Goal: Check status: Check status

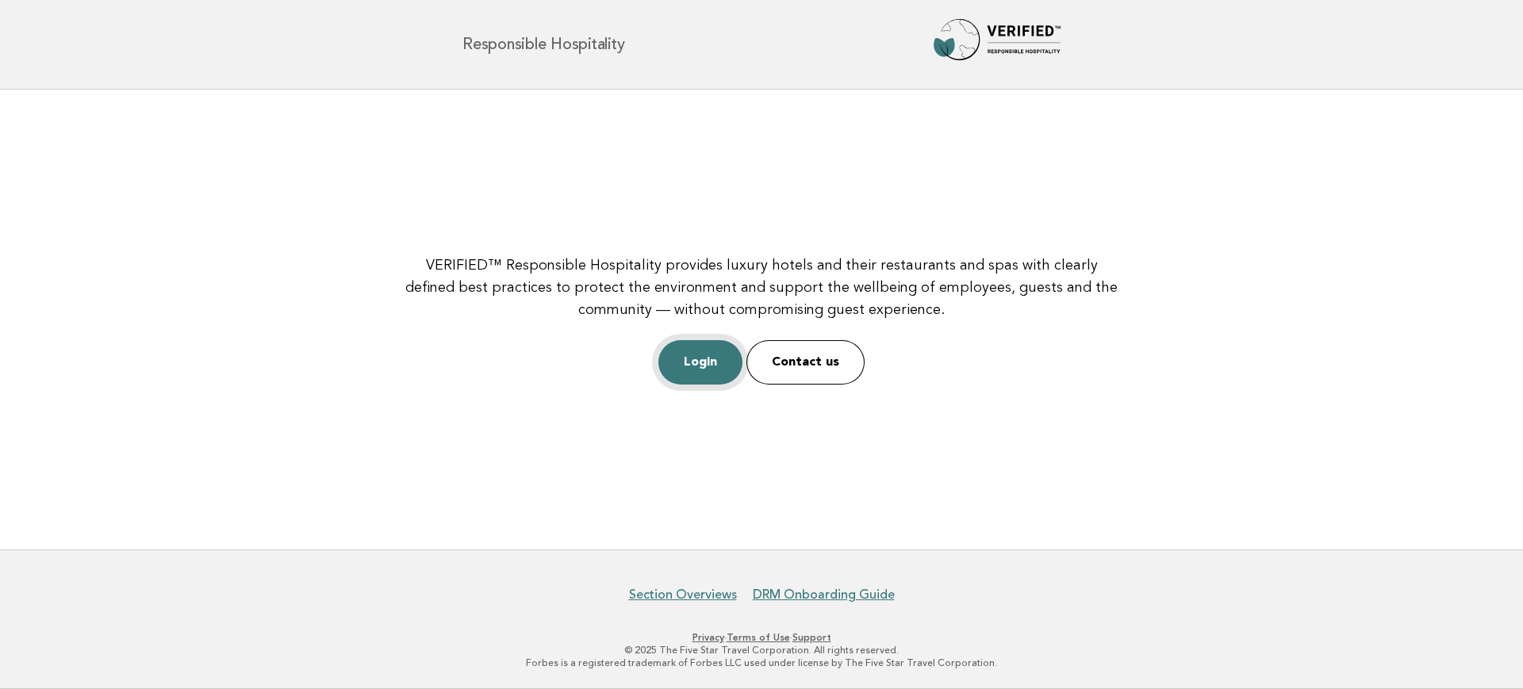
click at [721, 348] on link "Login" at bounding box center [700, 362] width 84 height 44
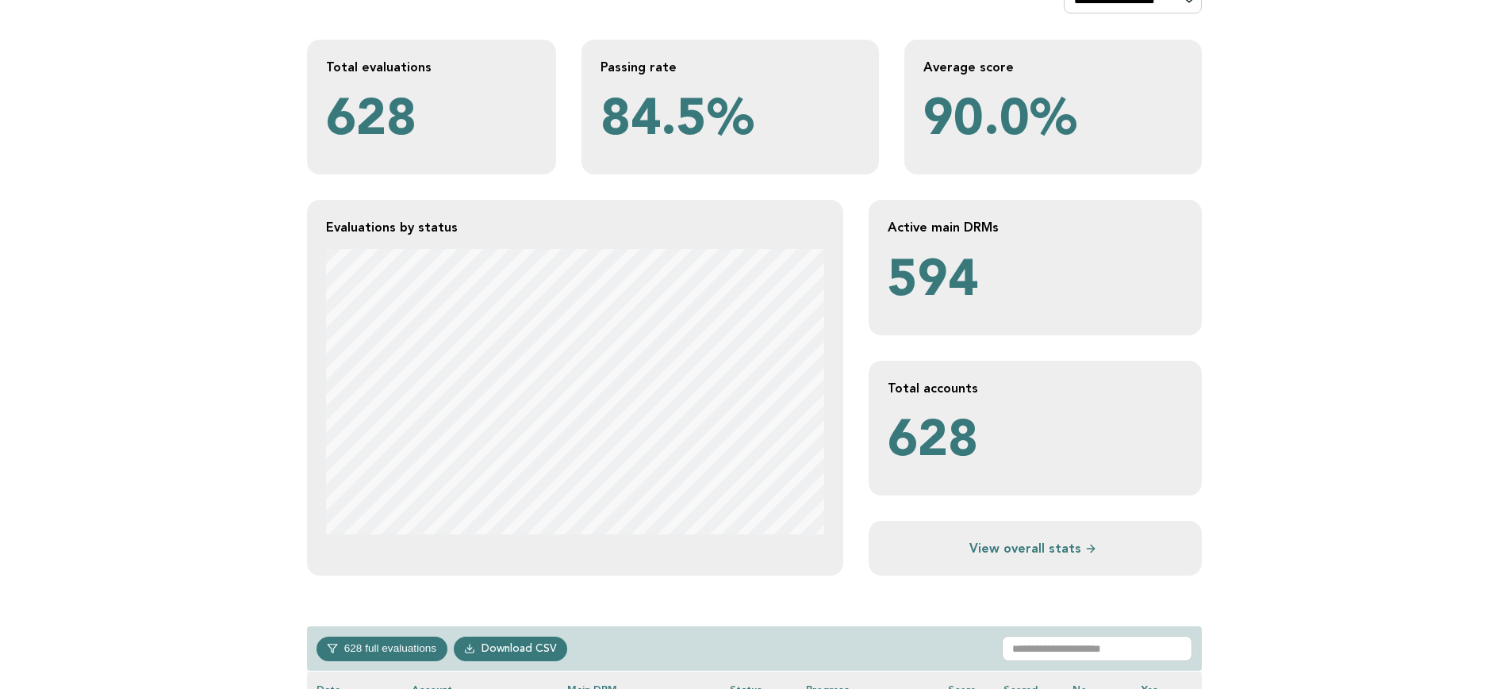
scroll to position [198, 0]
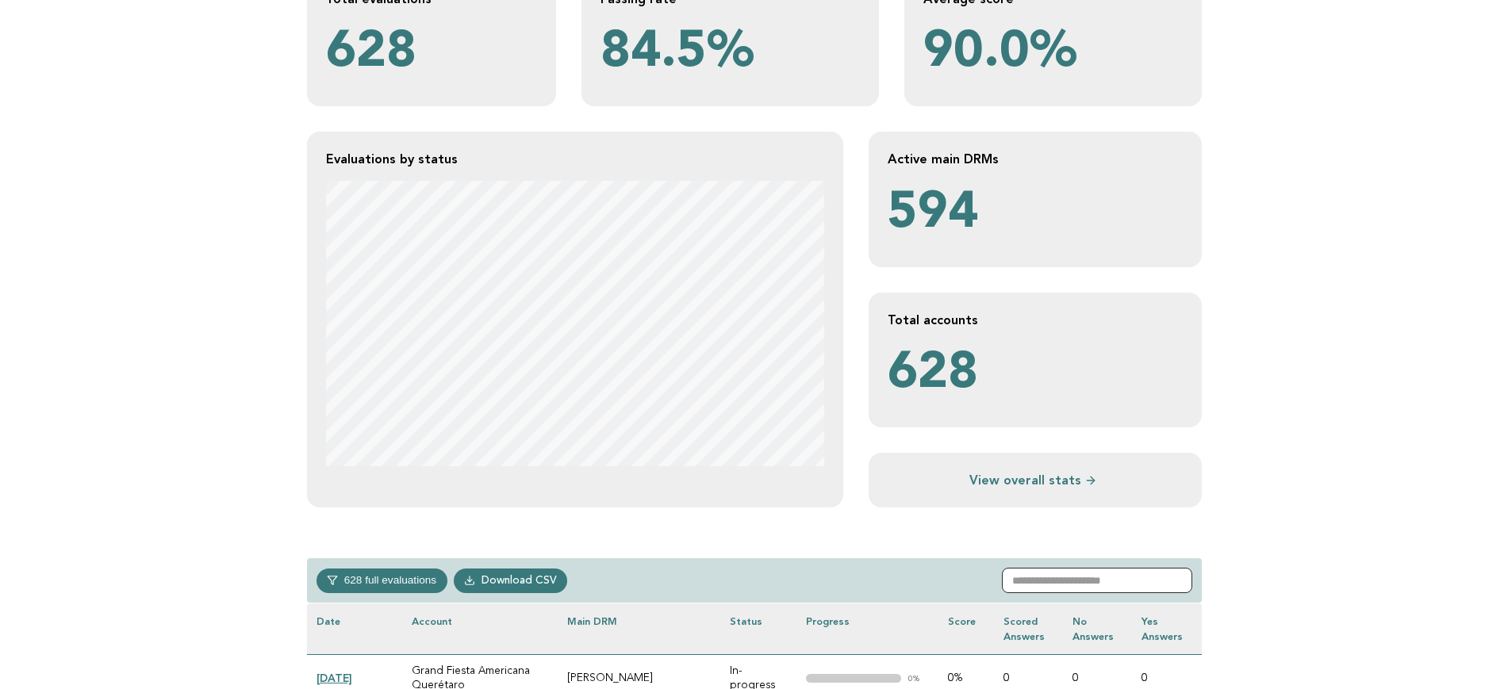
click at [1096, 501] on input "text" at bounding box center [1097, 580] width 190 height 25
paste input "**********"
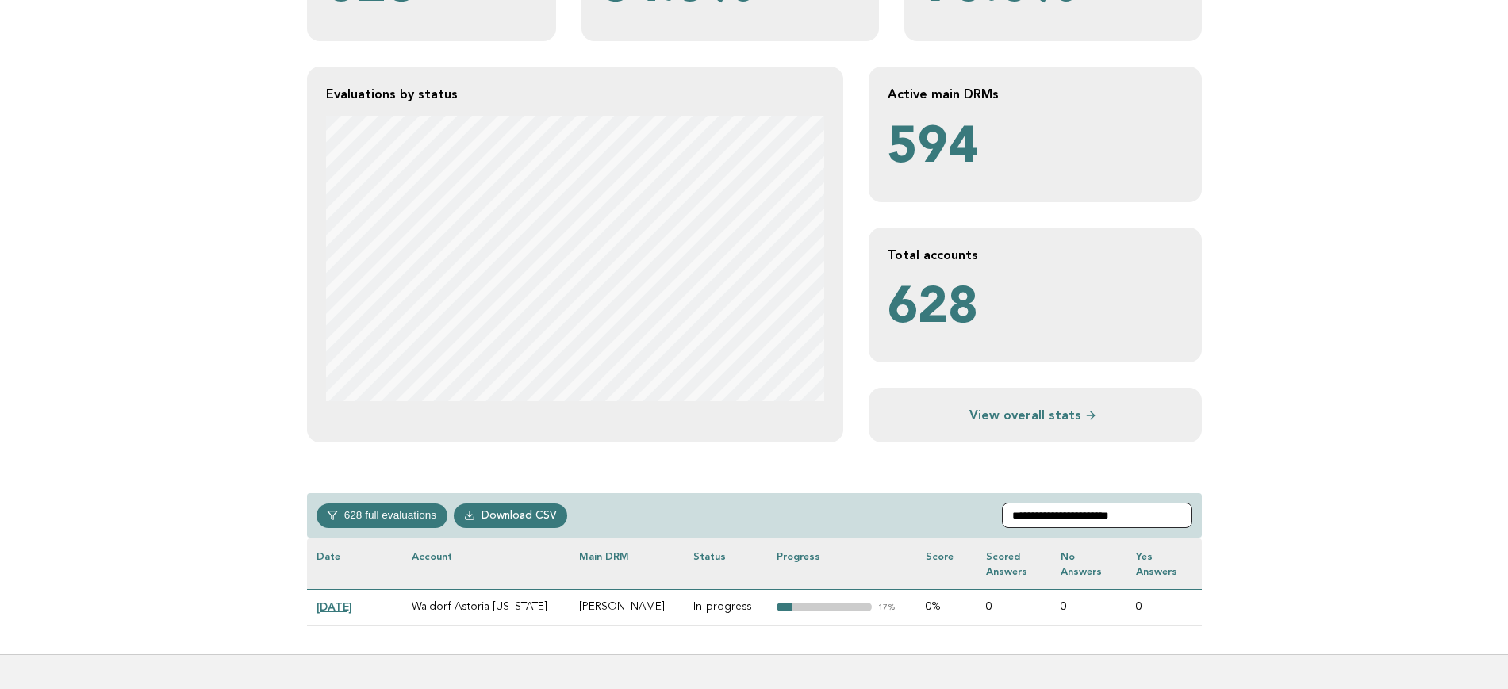
scroll to position [297, 0]
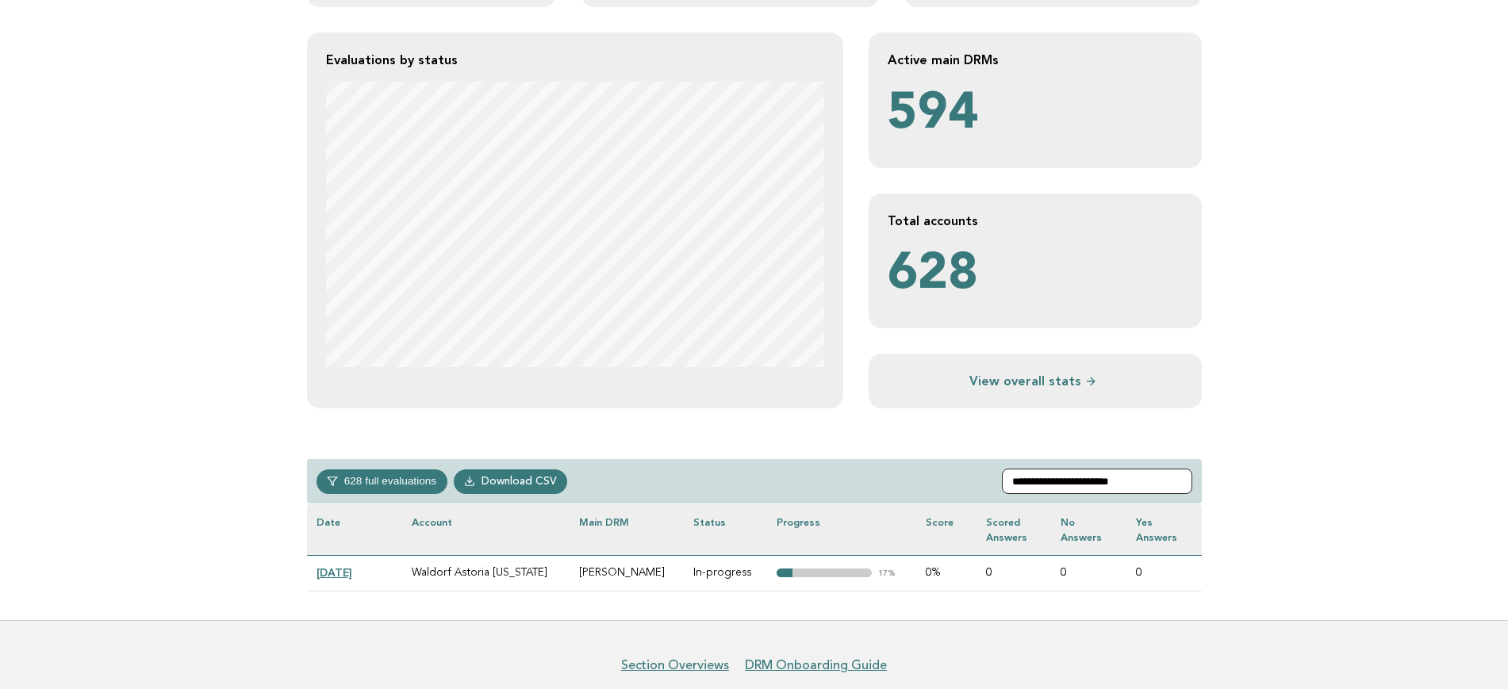
type input "**********"
click at [351, 501] on link "[DATE]" at bounding box center [335, 572] width 36 height 13
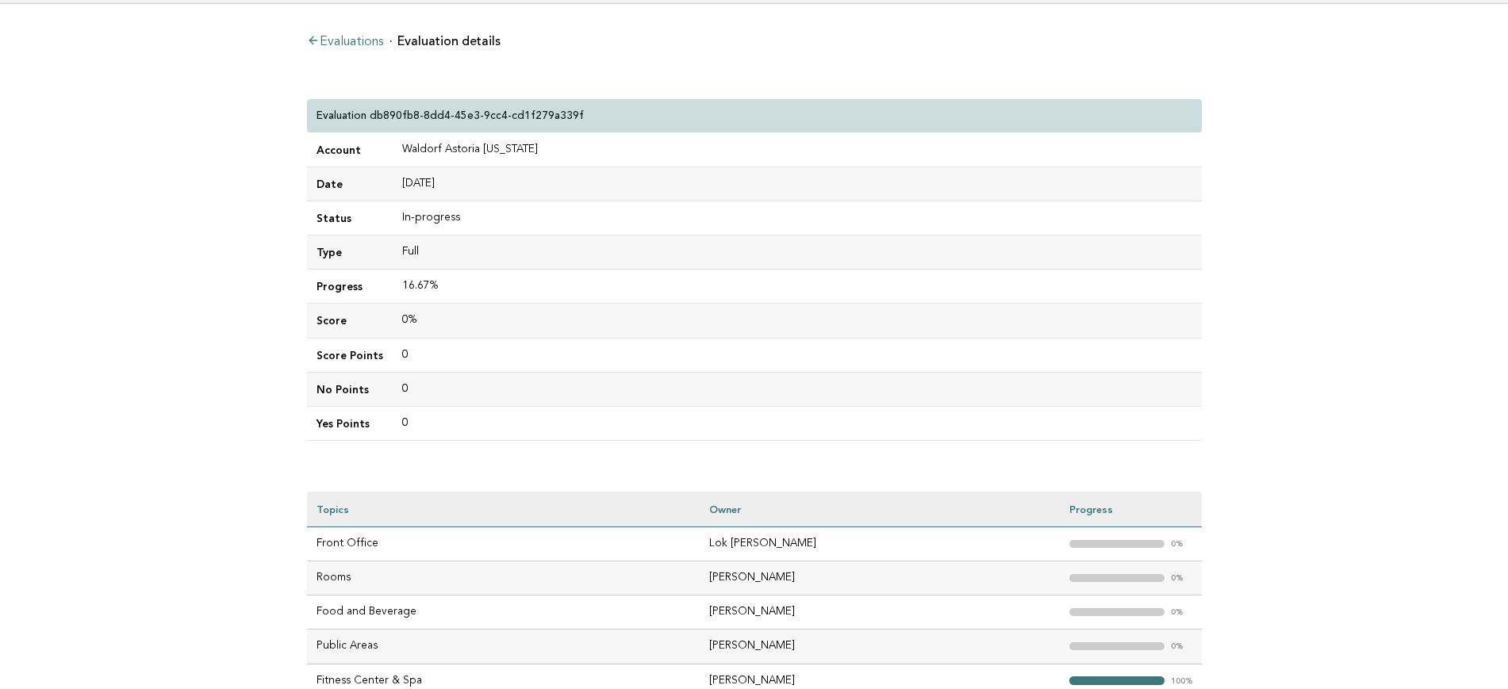
scroll to position [198, 0]
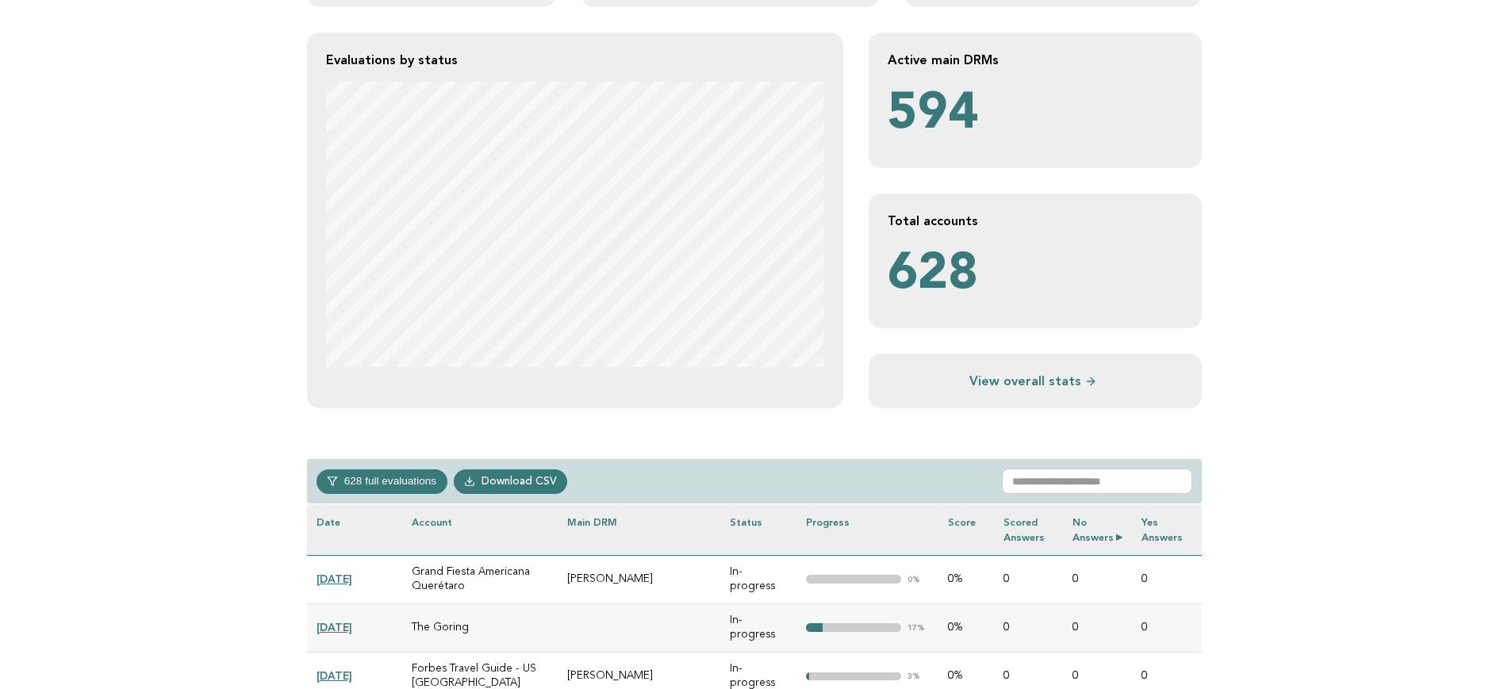
scroll to position [397, 0]
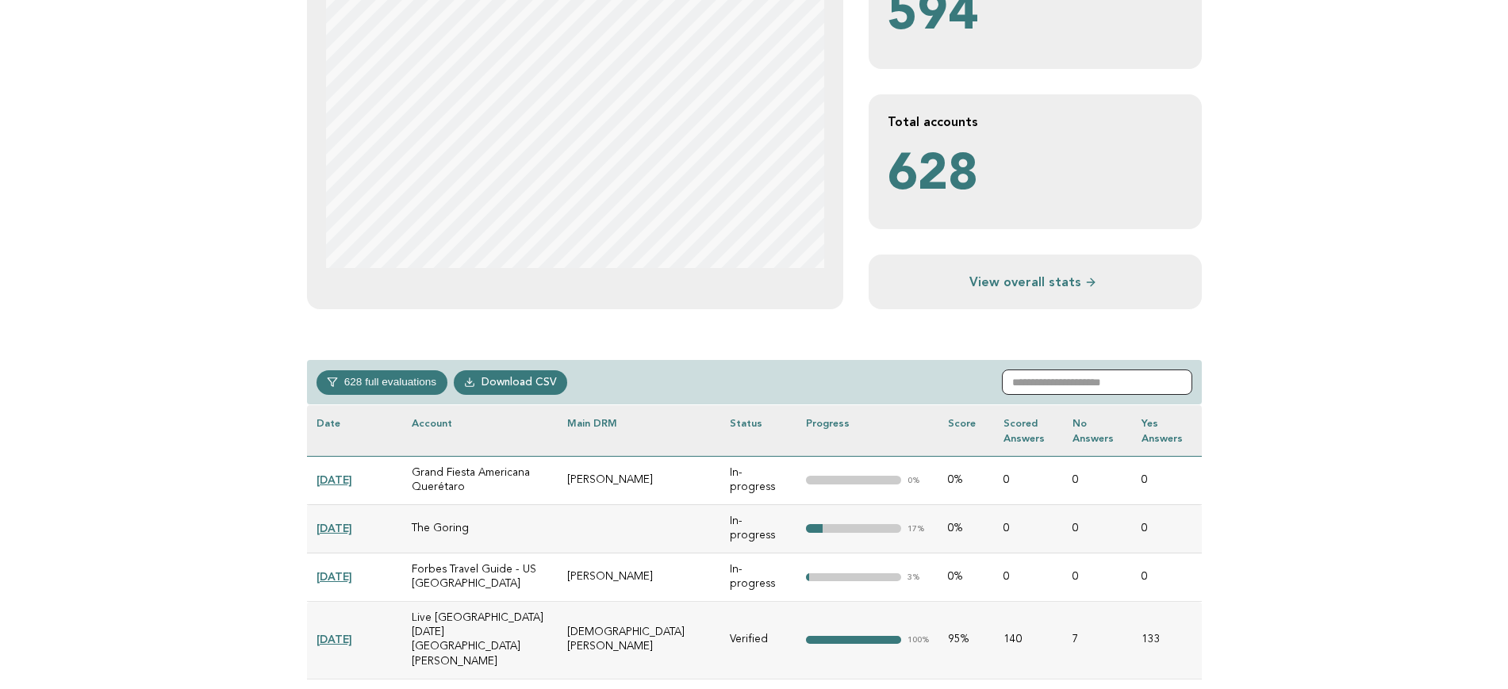
click at [1094, 370] on input "text" at bounding box center [1097, 382] width 190 height 25
paste input "**********"
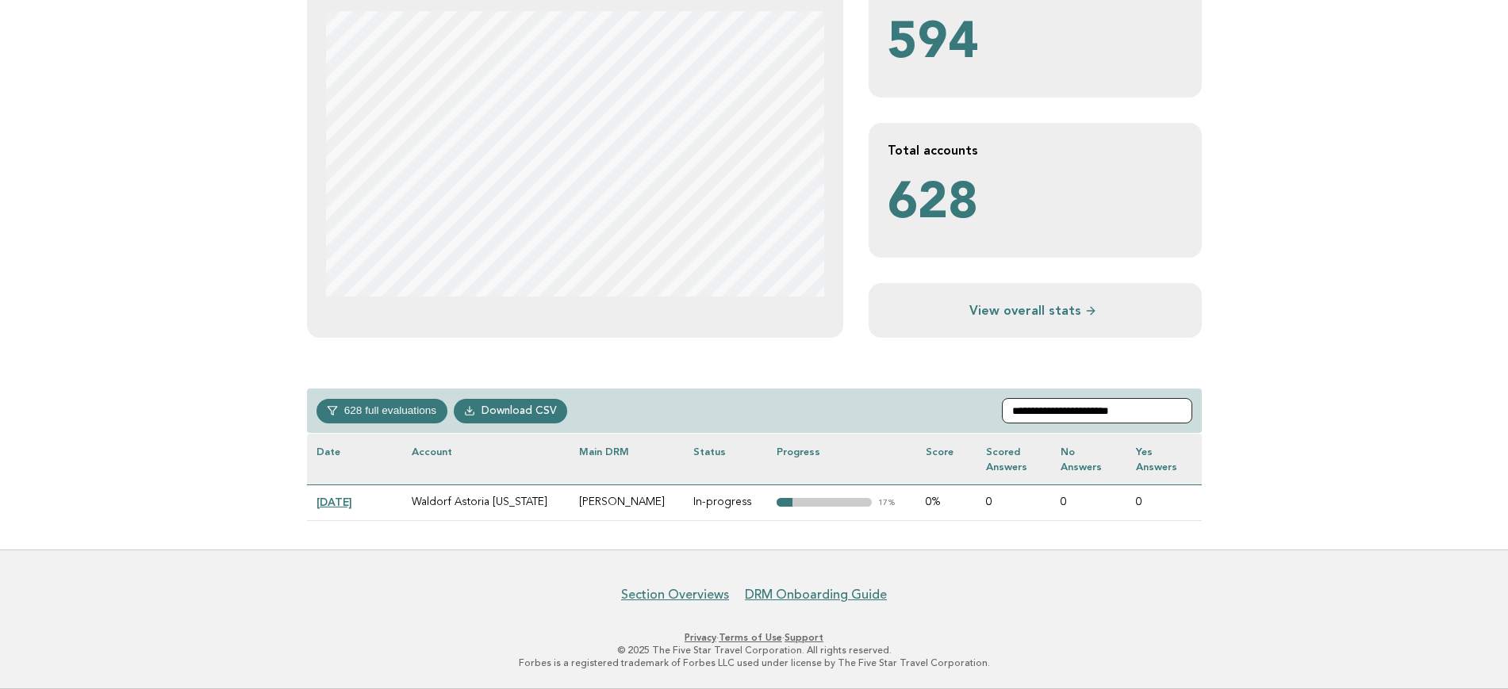
scroll to position [367, 0]
type input "**********"
drag, startPoint x: 655, startPoint y: 503, endPoint x: 572, endPoint y: 504, distance: 83.3
click at [572, 504] on td "[PERSON_NAME]" at bounding box center [626, 504] width 113 height 36
copy td "[PERSON_NAME]"
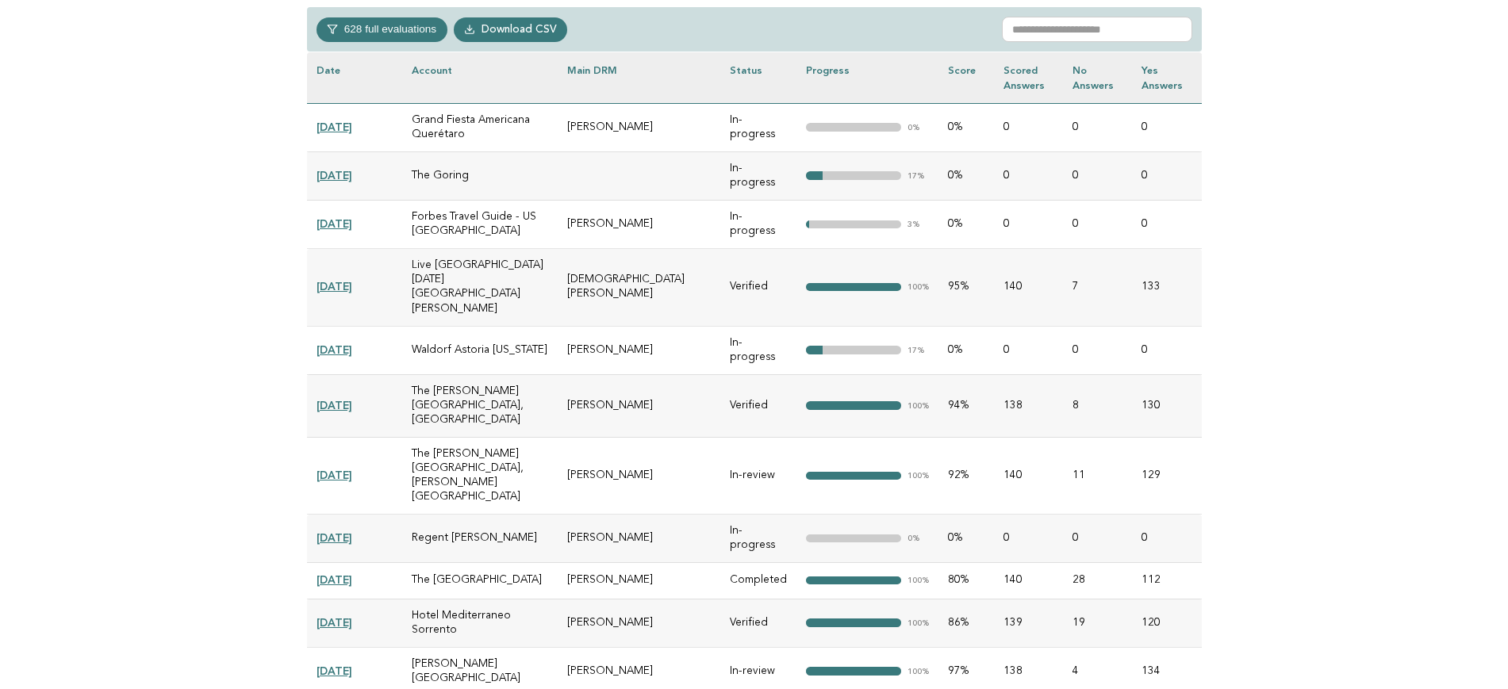
scroll to position [565, 0]
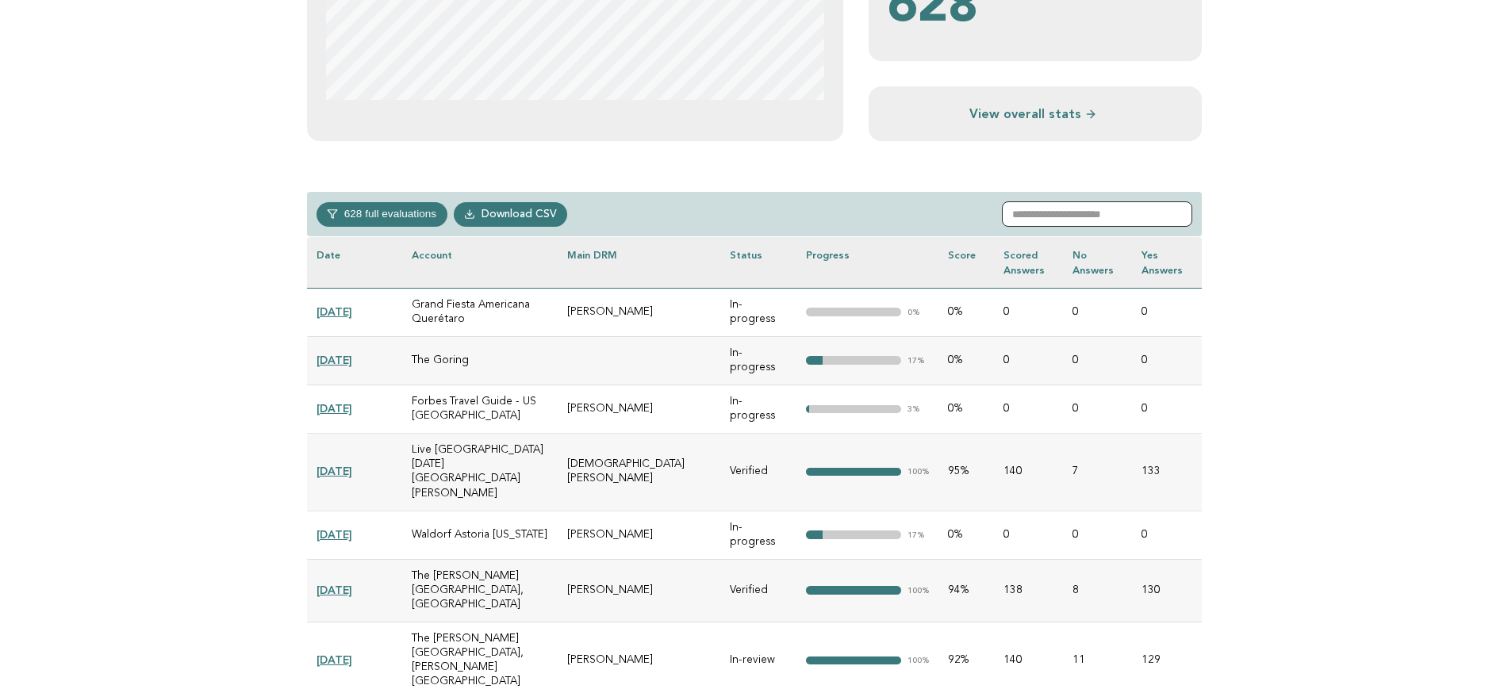
drag, startPoint x: 1149, startPoint y: 210, endPoint x: 894, endPoint y: 210, distance: 254.7
click at [894, 210] on div "628 full evaluations In-progress 223 Verified 311 In-review 37 Completed 57 Dow…" at bounding box center [754, 214] width 895 height 45
type input "**********"
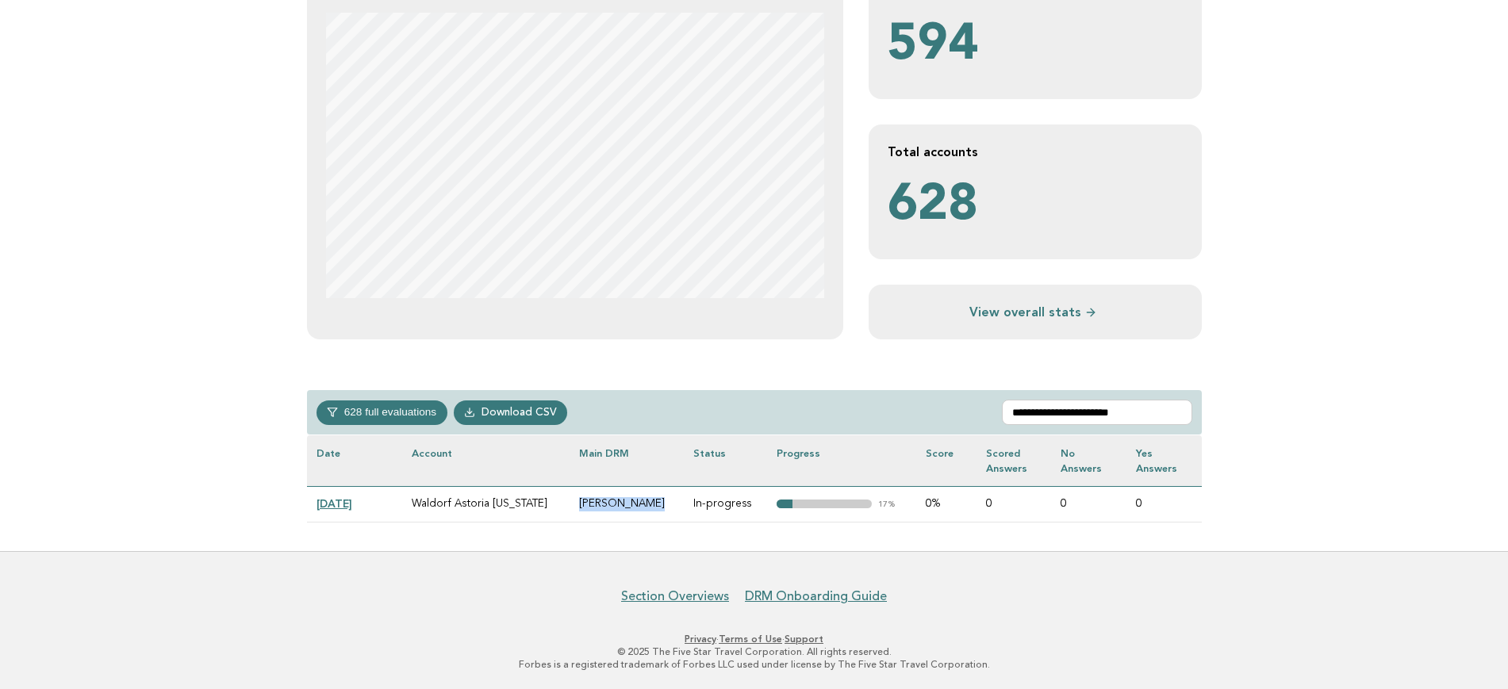
drag, startPoint x: 650, startPoint y: 505, endPoint x: 566, endPoint y: 499, distance: 84.3
click at [570, 499] on td "[PERSON_NAME]" at bounding box center [626, 504] width 113 height 36
copy td "[PERSON_NAME]"
click at [352, 503] on link "[DATE]" at bounding box center [335, 503] width 36 height 13
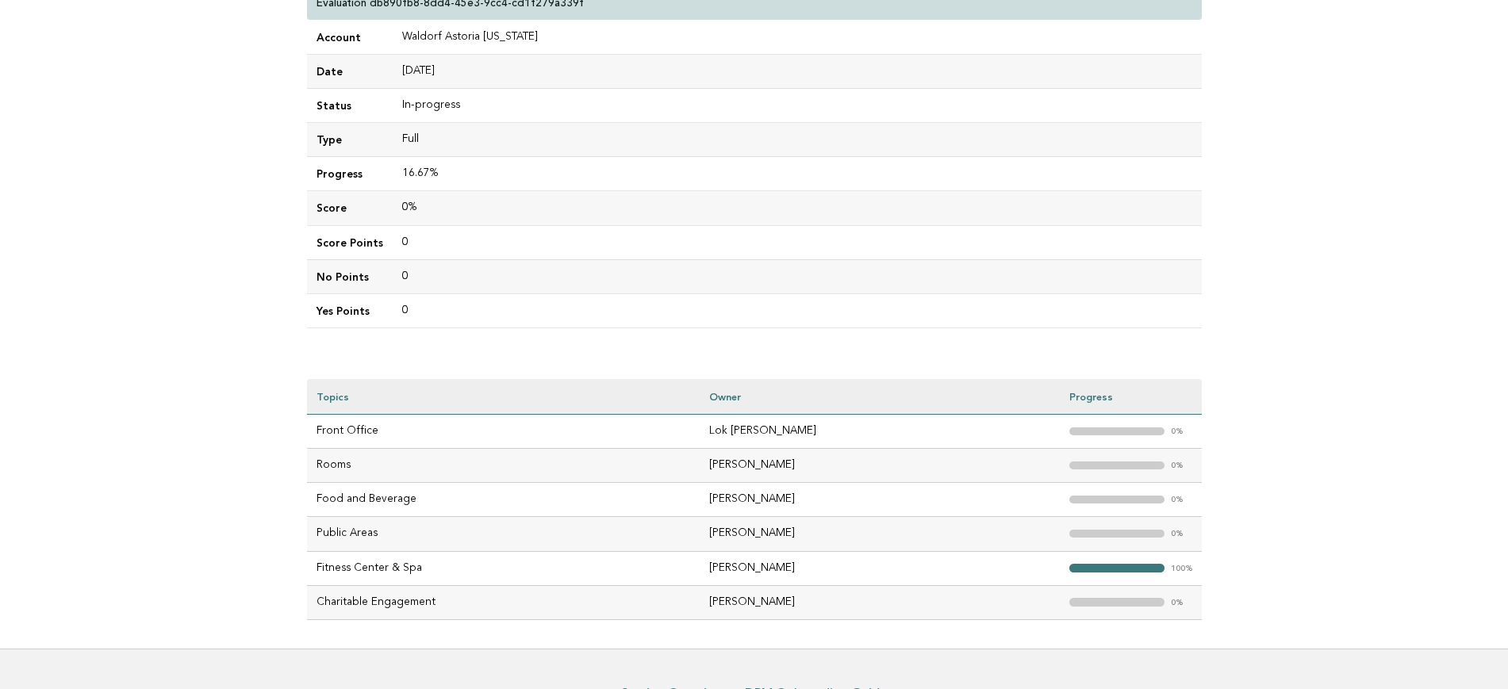
scroll to position [99, 0]
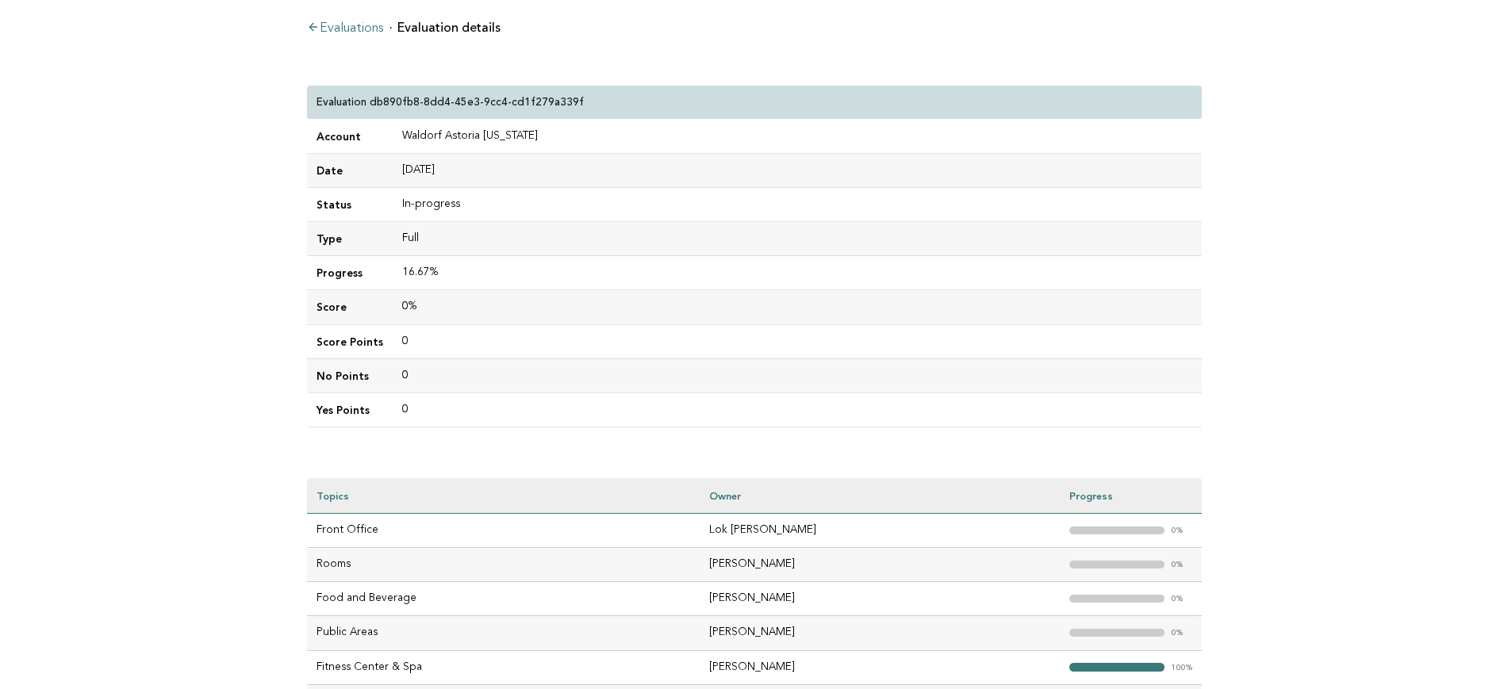
click at [894, 329] on td "0" at bounding box center [797, 341] width 809 height 34
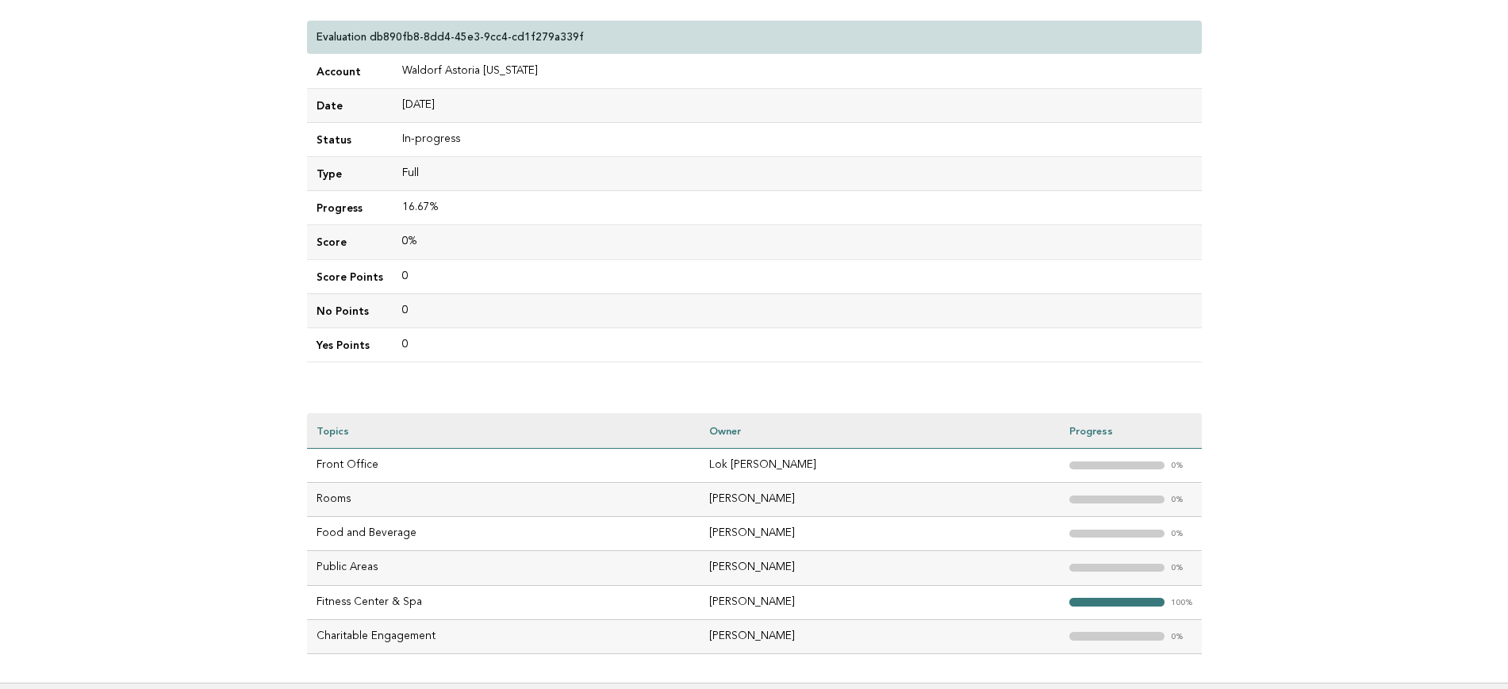
scroll to position [198, 0]
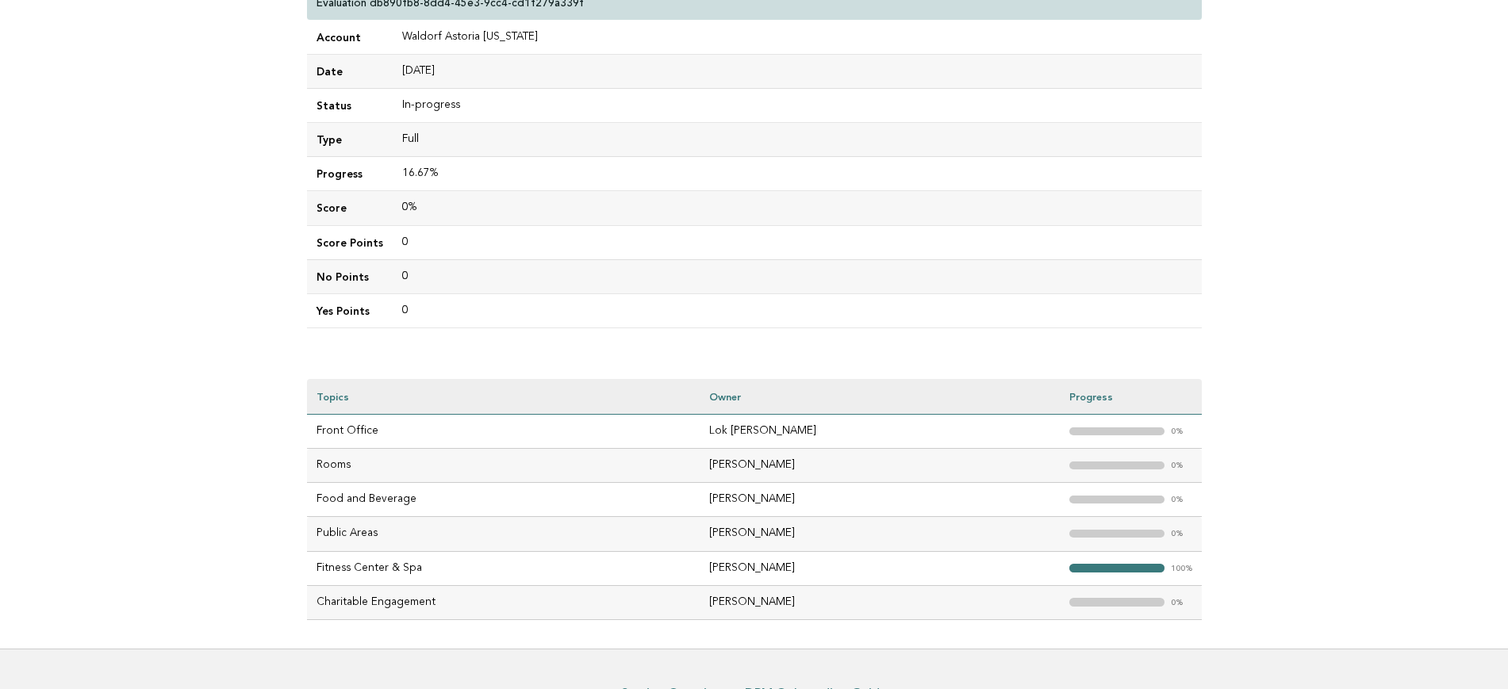
click at [223, 413] on main "Evaluations Evaluation details Evaluation db890fb8-8dd4-45e3-9cc4-cd1f279a339f …" at bounding box center [754, 270] width 1508 height 758
